Goal: Information Seeking & Learning: Learn about a topic

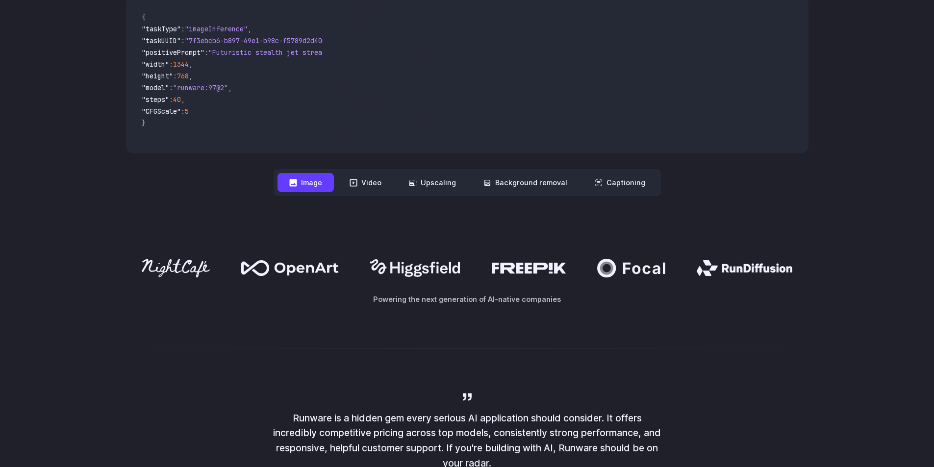
scroll to position [392, 0]
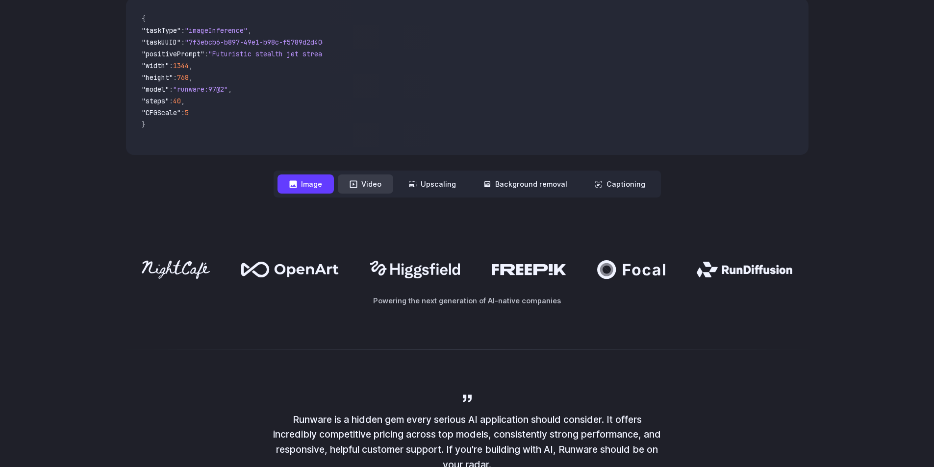
click at [370, 192] on button "Video" at bounding box center [365, 184] width 55 height 19
click at [324, 188] on button "Image" at bounding box center [306, 184] width 56 height 19
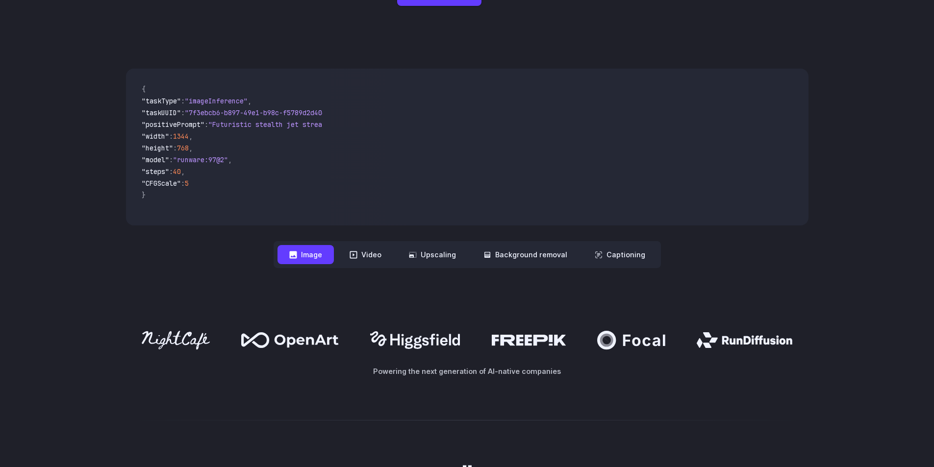
scroll to position [245, 0]
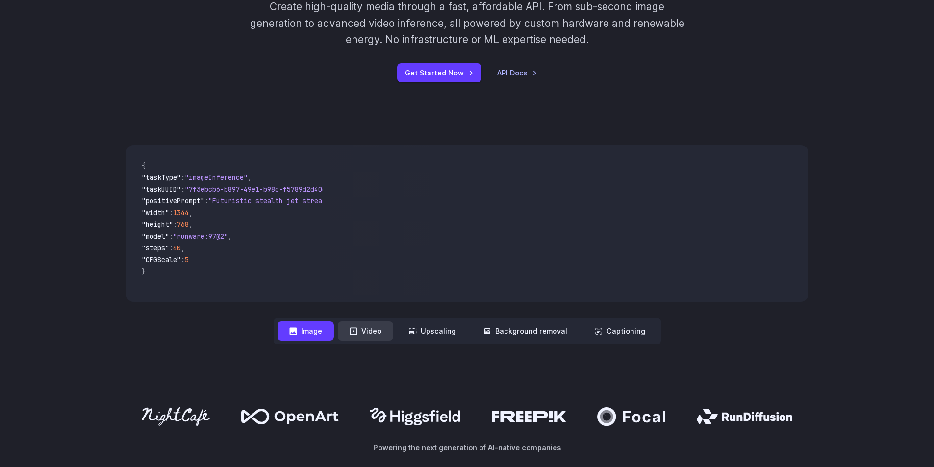
click at [356, 329] on icon at bounding box center [354, 332] width 8 height 8
click at [365, 330] on button "Video" at bounding box center [365, 331] width 55 height 19
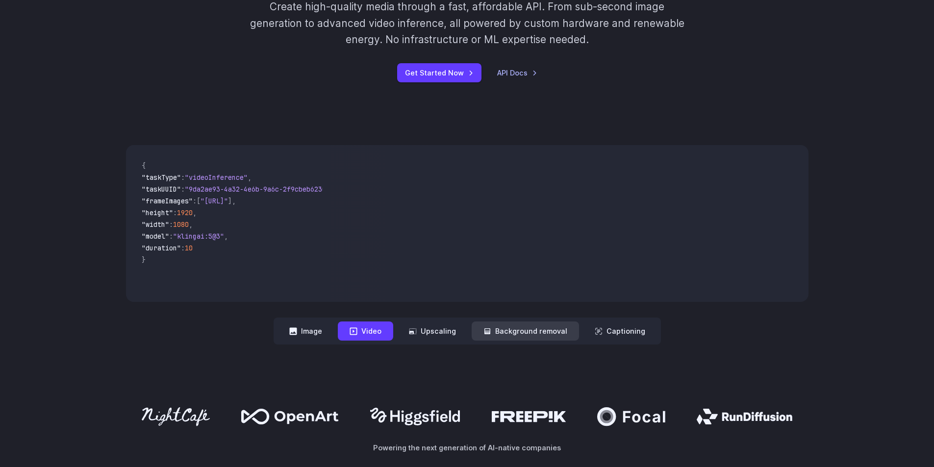
click at [521, 336] on button "Background removal" at bounding box center [525, 331] width 107 height 19
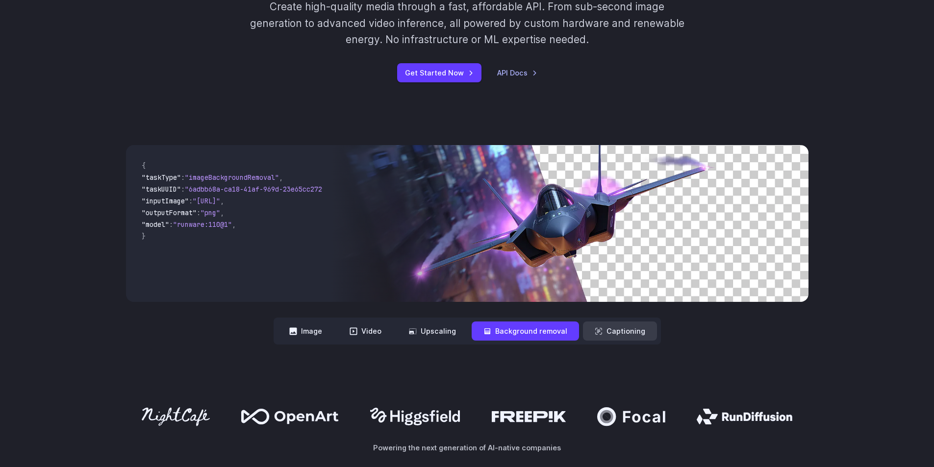
click at [613, 329] on button "Captioning" at bounding box center [620, 331] width 74 height 19
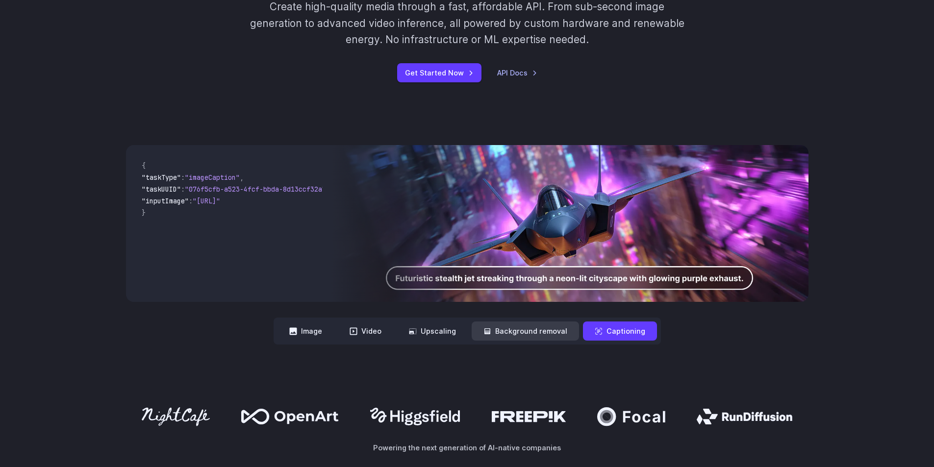
click at [475, 333] on button "Background removal" at bounding box center [525, 331] width 107 height 19
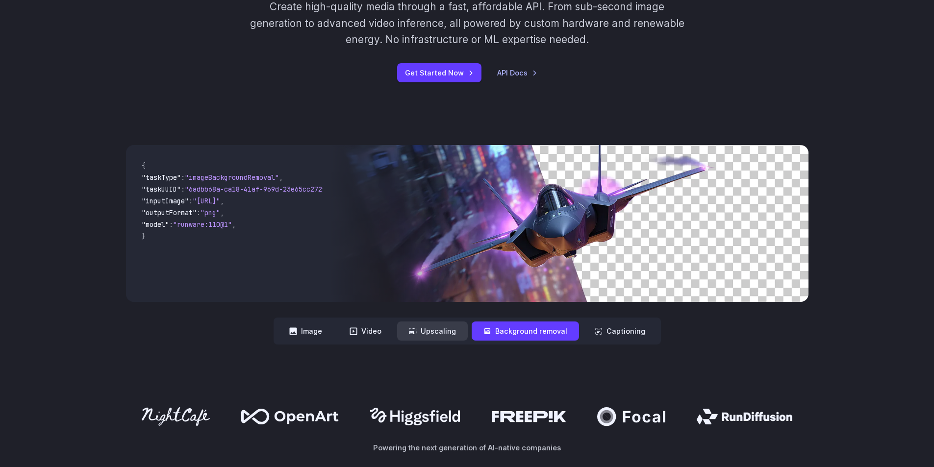
click at [450, 334] on button "Upscaling" at bounding box center [432, 331] width 71 height 19
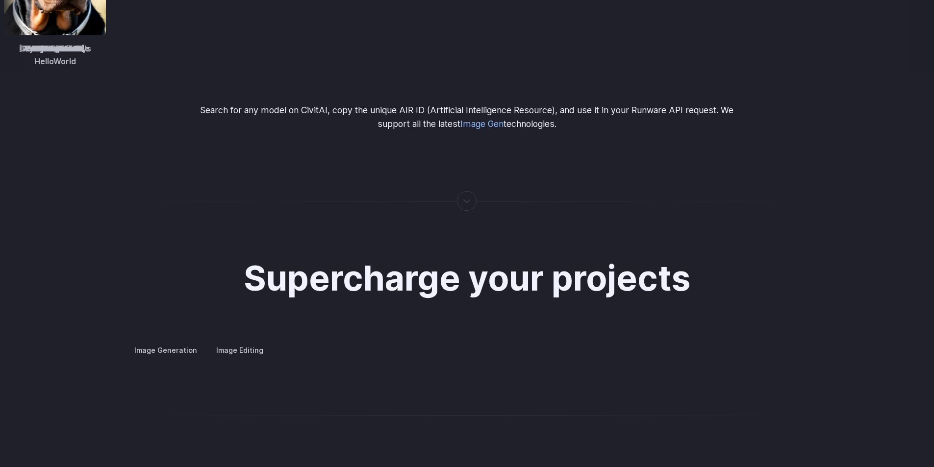
scroll to position [1864, 0]
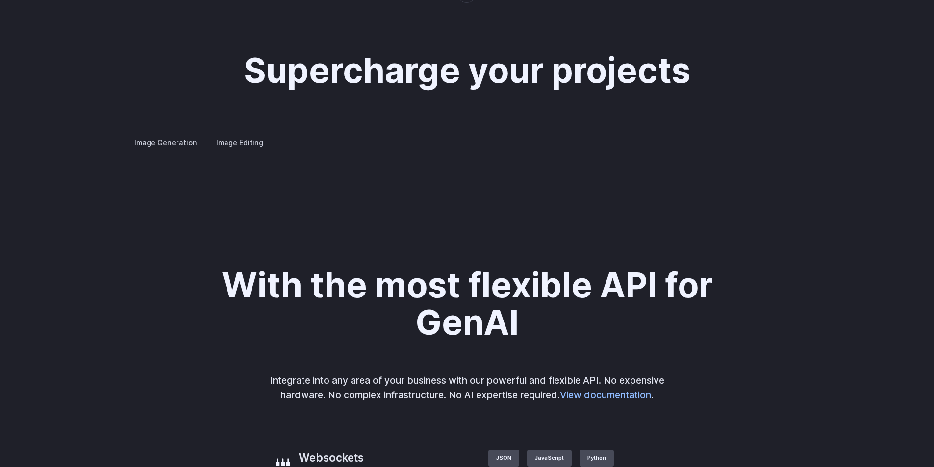
drag, startPoint x: 734, startPoint y: 306, endPoint x: 674, endPoint y: 313, distance: 60.3
click at [0, 0] on img at bounding box center [0, 0] width 0 height 0
drag, startPoint x: 747, startPoint y: 339, endPoint x: 636, endPoint y: 336, distance: 110.9
click at [0, 0] on img at bounding box center [0, 0] width 0 height 0
drag, startPoint x: 718, startPoint y: 337, endPoint x: 741, endPoint y: 348, distance: 25.2
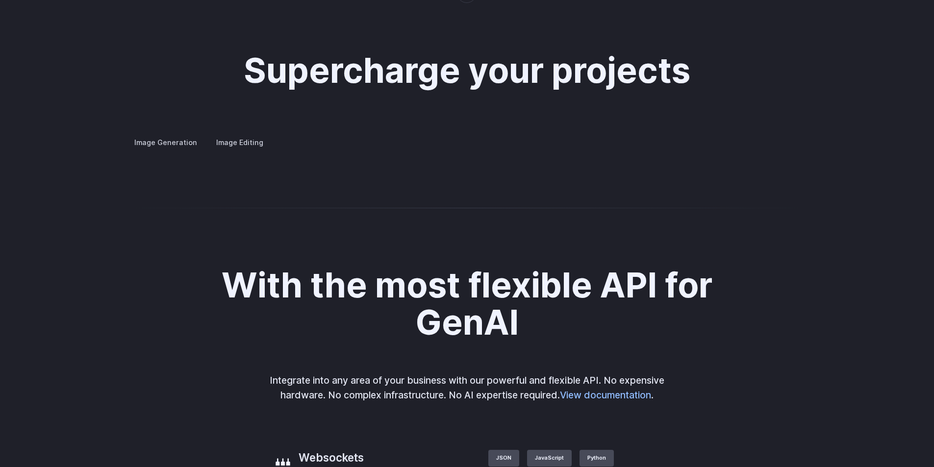
click at [0, 0] on img at bounding box center [0, 0] width 0 height 0
drag, startPoint x: 725, startPoint y: 338, endPoint x: 610, endPoint y: 342, distance: 114.9
click at [0, 0] on img at bounding box center [0, 0] width 0 height 0
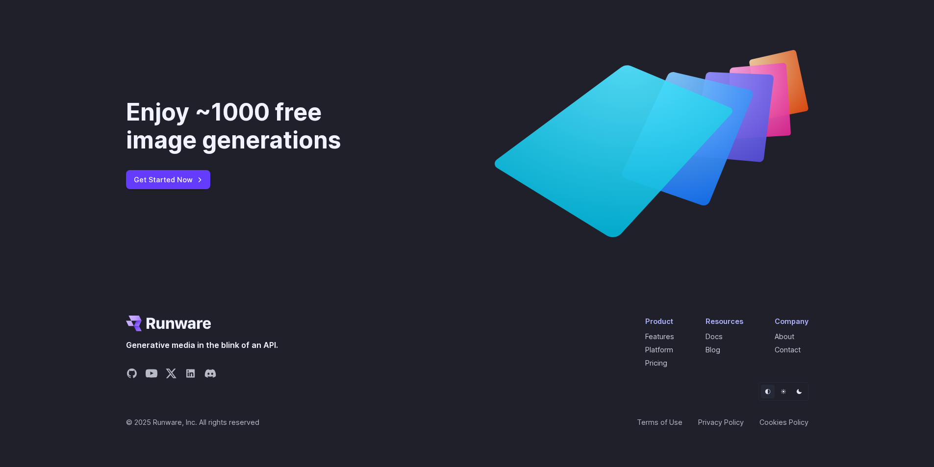
scroll to position [3749, 0]
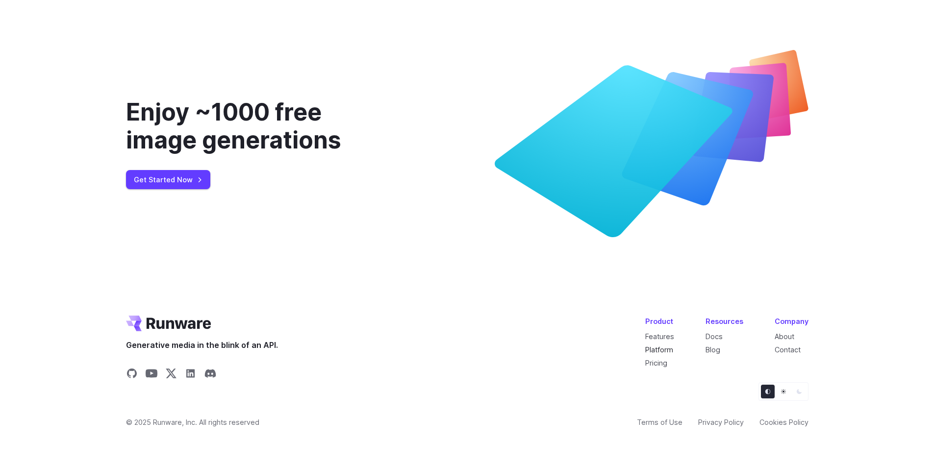
click at [668, 353] on link "Platform" at bounding box center [659, 350] width 28 height 8
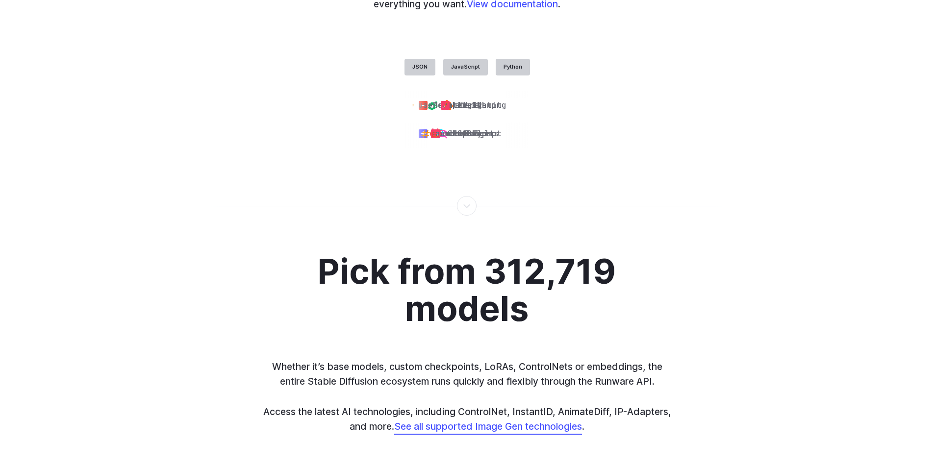
scroll to position [2501, 0]
drag, startPoint x: 246, startPoint y: 257, endPoint x: 771, endPoint y: 335, distance: 530.6
click at [768, 194] on div "A flexible, well-designed API Run any type of AI workload with our fast and fle…" at bounding box center [467, 10] width 934 height 367
click at [770, 194] on div "A flexible, well-designed API Run any type of AI workload with our fast and fle…" at bounding box center [467, 10] width 934 height 367
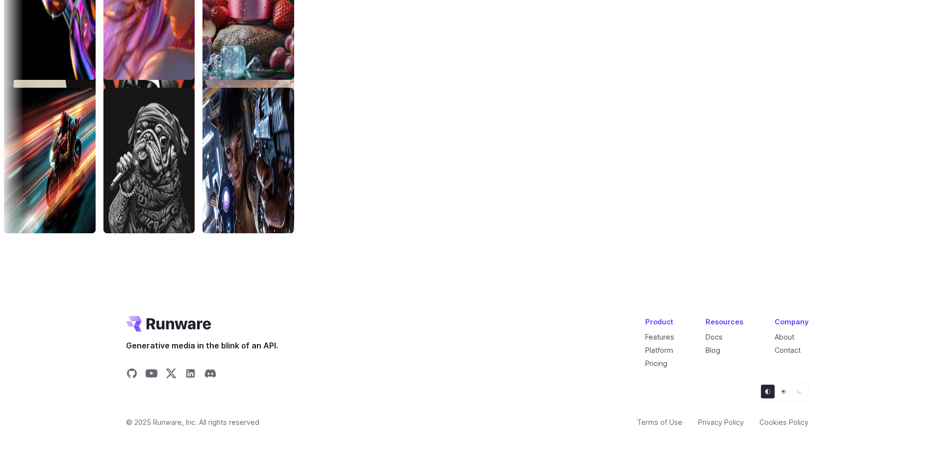
scroll to position [3318, 0]
drag, startPoint x: 512, startPoint y: 355, endPoint x: 496, endPoint y: 304, distance: 53.2
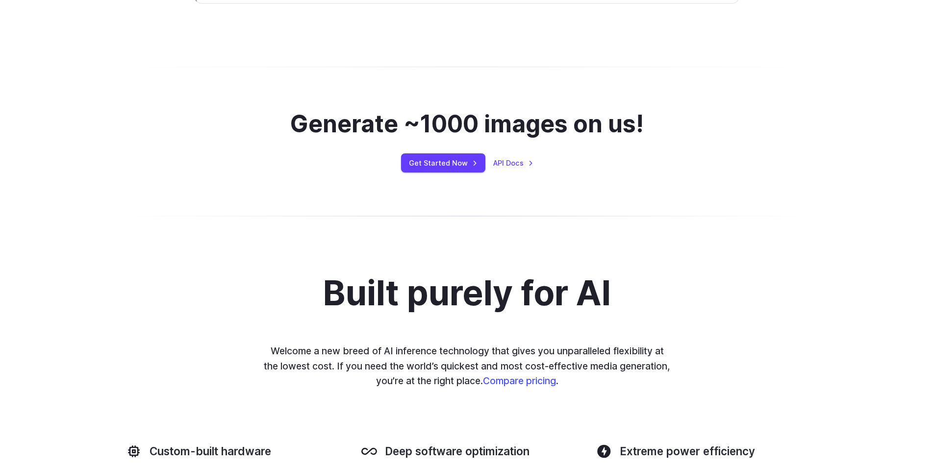
scroll to position [0, 0]
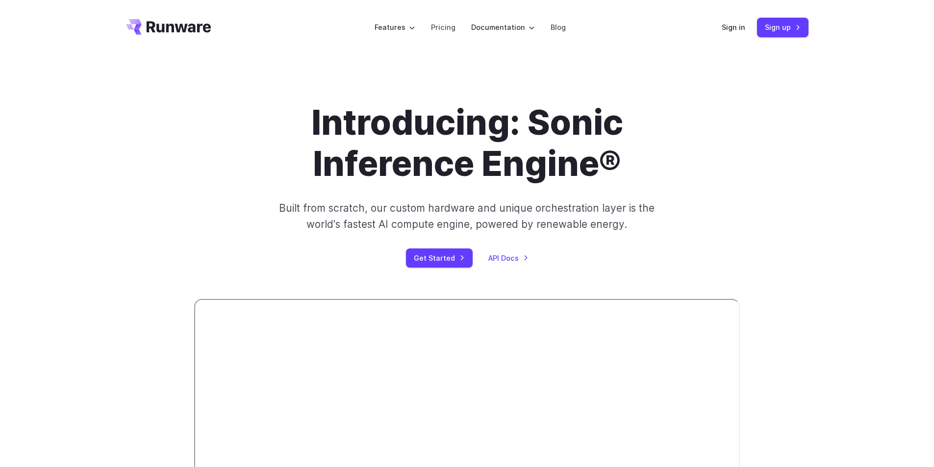
click at [441, 46] on header "Features Tasks Image generation Video generation Sonic Inference Engine™ Models…" at bounding box center [467, 27] width 706 height 55
click at [445, 27] on link "Pricing" at bounding box center [443, 27] width 25 height 11
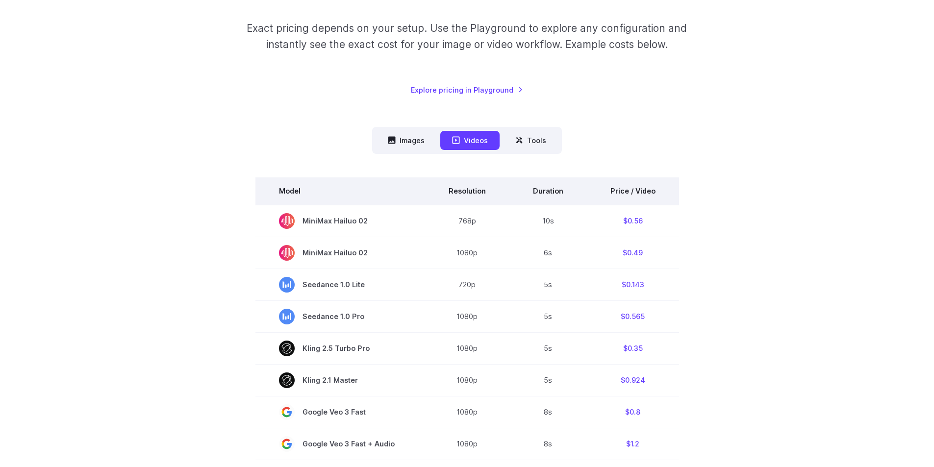
scroll to position [98, 0]
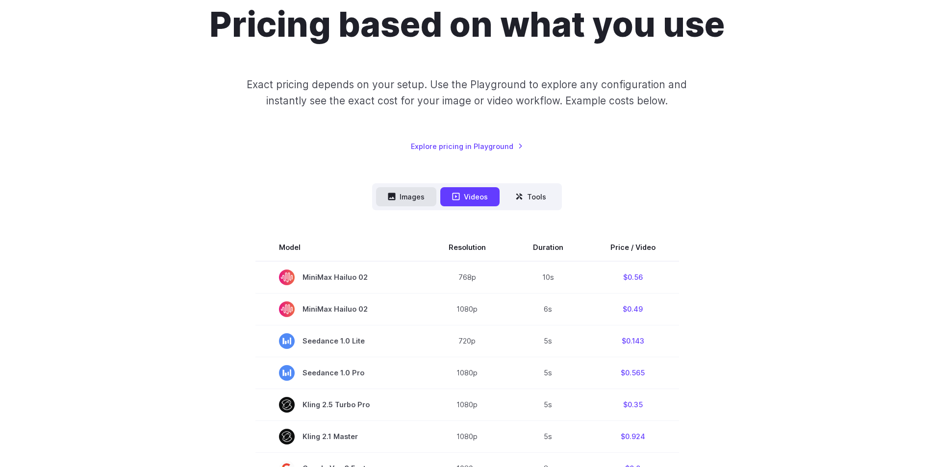
click at [421, 201] on button "Images" at bounding box center [406, 196] width 60 height 19
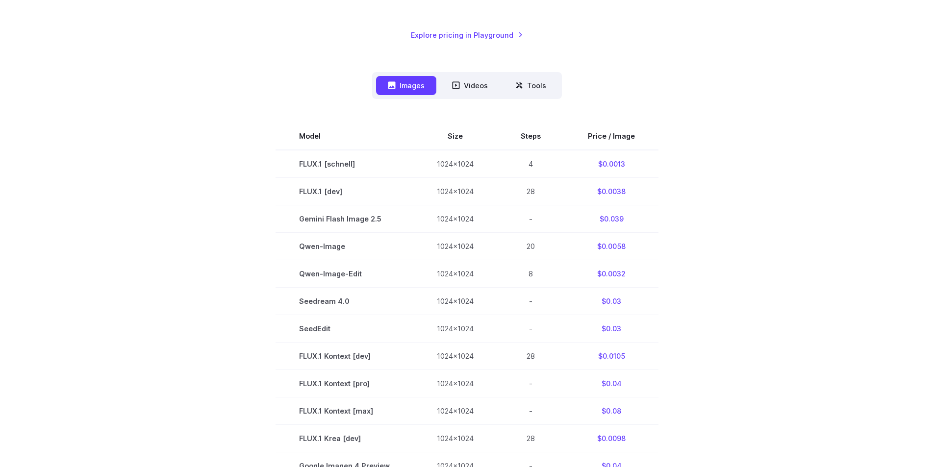
scroll to position [147, 0]
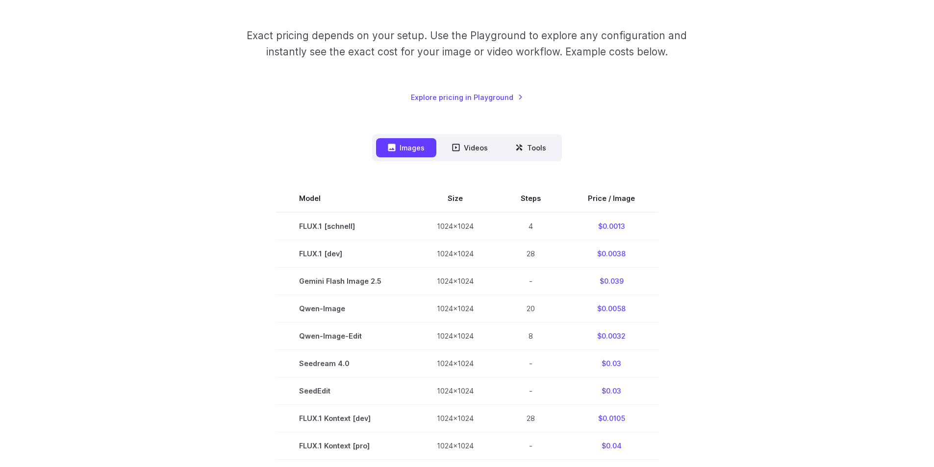
click at [451, 161] on nav "Images Videos Tools ****** ****** *****" at bounding box center [467, 147] width 190 height 27
click at [458, 157] on button "Videos" at bounding box center [469, 147] width 59 height 19
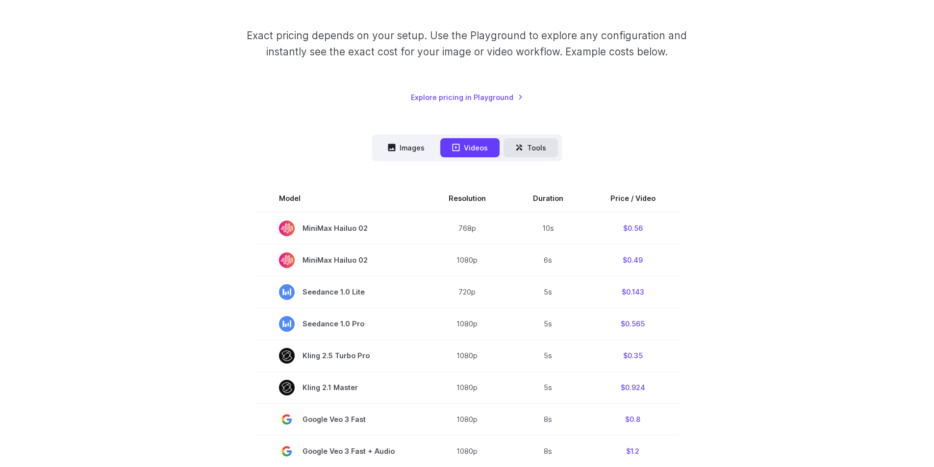
click at [523, 147] on button "Tools" at bounding box center [531, 147] width 54 height 19
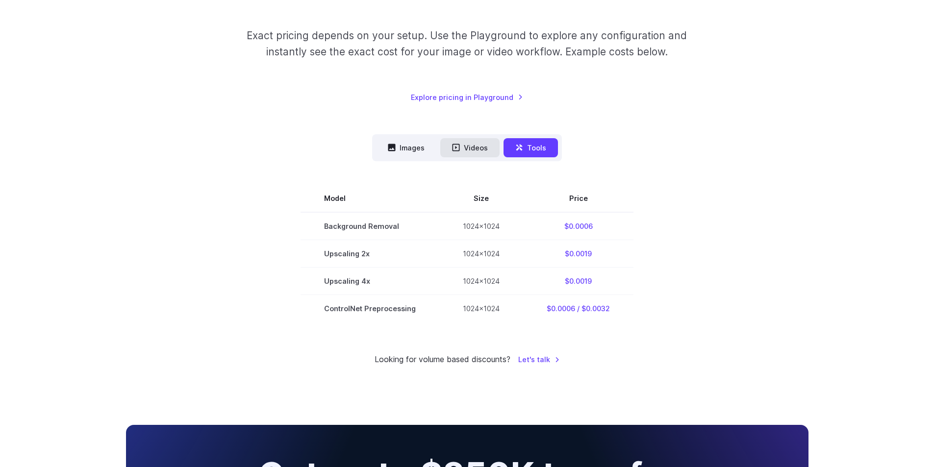
drag, startPoint x: 479, startPoint y: 145, endPoint x: 484, endPoint y: 151, distance: 7.3
click at [479, 146] on button "Videos" at bounding box center [469, 147] width 59 height 19
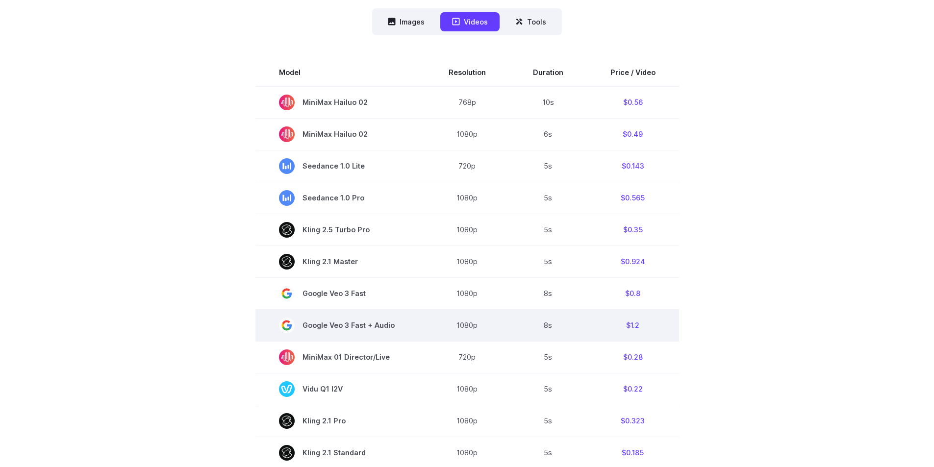
scroll to position [294, 0]
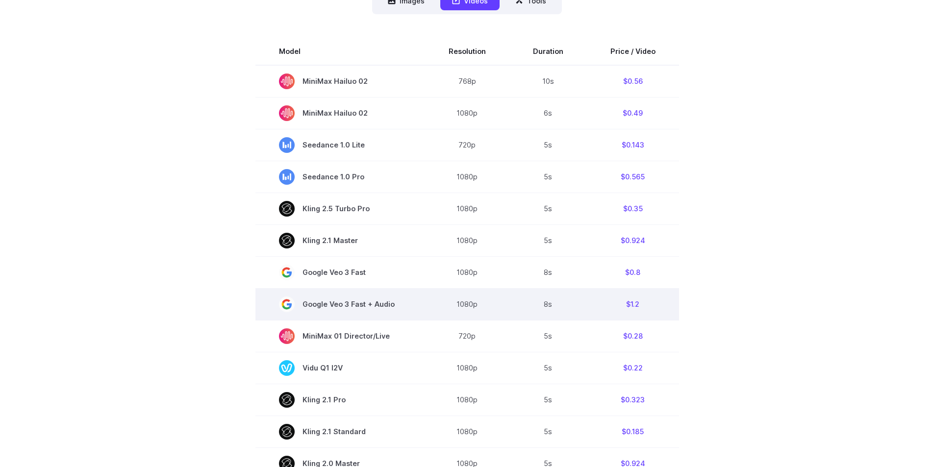
click at [432, 293] on td "1080p" at bounding box center [467, 304] width 84 height 32
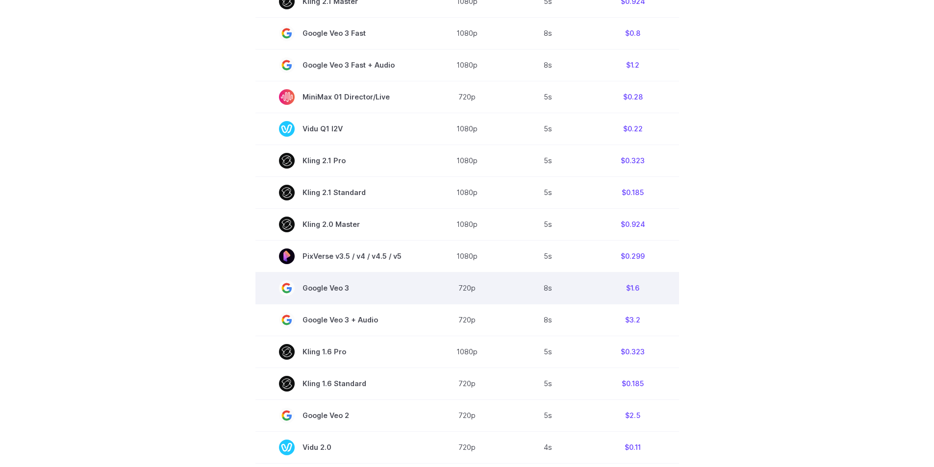
scroll to position [540, 0]
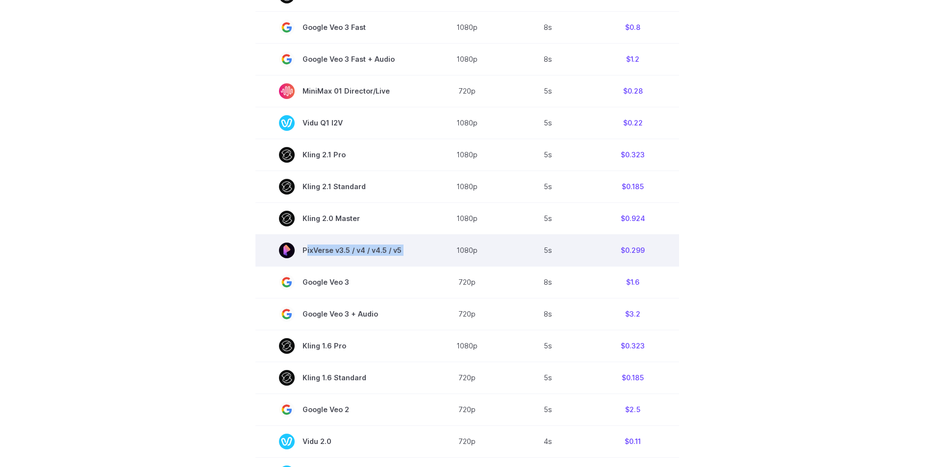
drag, startPoint x: 299, startPoint y: 250, endPoint x: 439, endPoint y: 249, distance: 140.3
click at [439, 249] on tr "PixVerse v3.5 / v4 / v4.5 / v5 1080p 5s $0.299" at bounding box center [468, 250] width 424 height 32
click at [636, 252] on td "$0.299" at bounding box center [633, 250] width 92 height 32
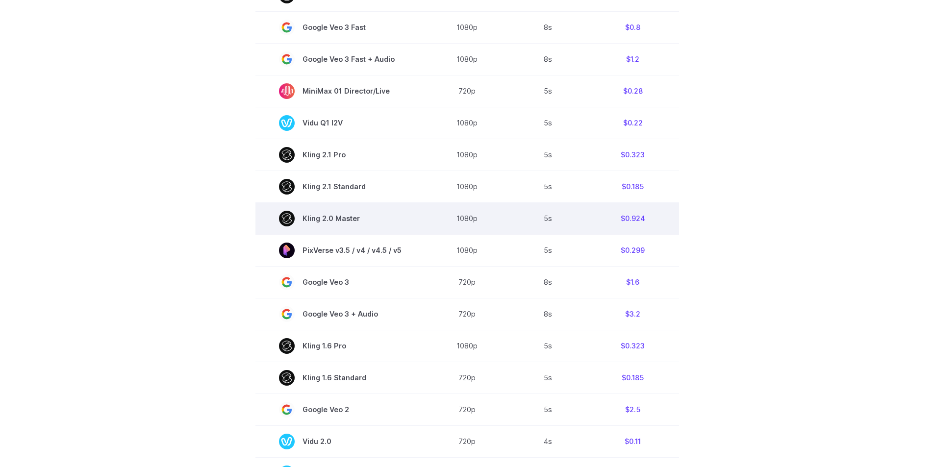
click at [307, 215] on span "Kling 2.0 Master" at bounding box center [340, 219] width 123 height 16
